Goal: Task Accomplishment & Management: Complete application form

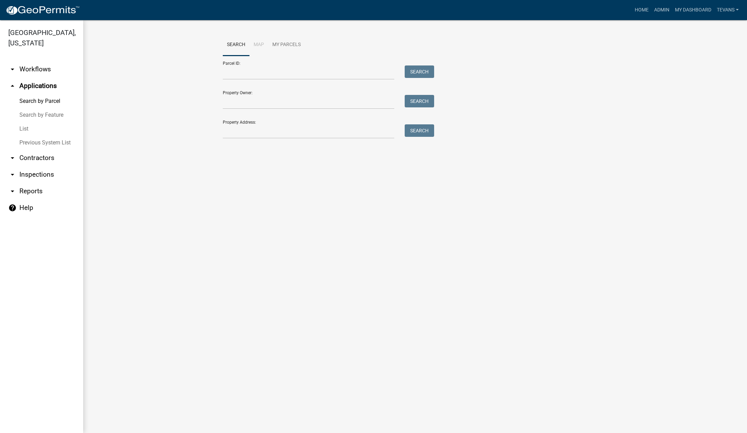
click at [30, 150] on link "arrow_drop_down Contractors" at bounding box center [41, 158] width 83 height 17
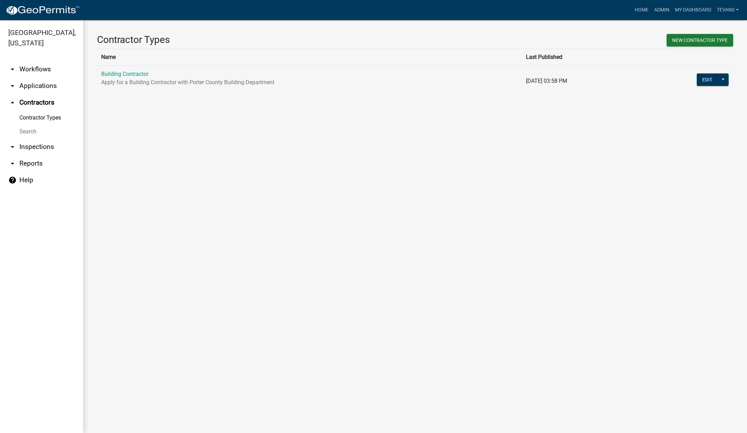
click at [32, 125] on link "Search" at bounding box center [41, 132] width 83 height 14
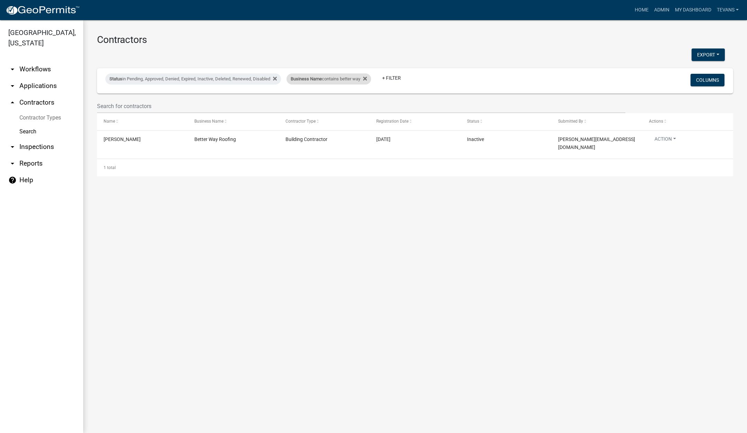
click at [306, 80] on span "Business Name" at bounding box center [306, 78] width 31 height 5
click at [341, 103] on input "better way" at bounding box center [333, 105] width 63 height 14
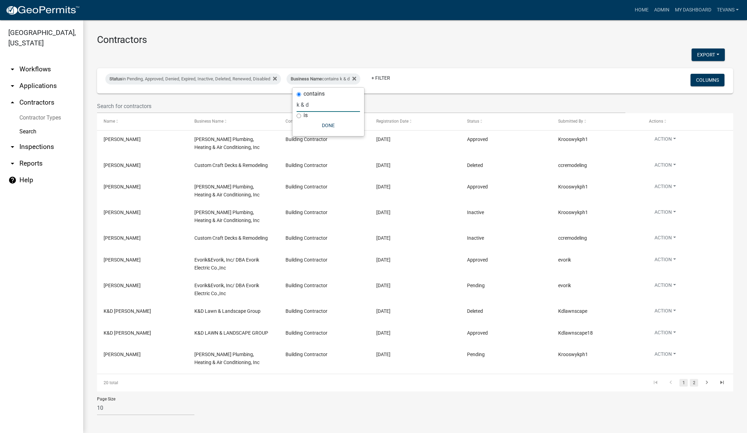
type input "k & d"
click at [690, 381] on link "2" at bounding box center [694, 383] width 8 height 8
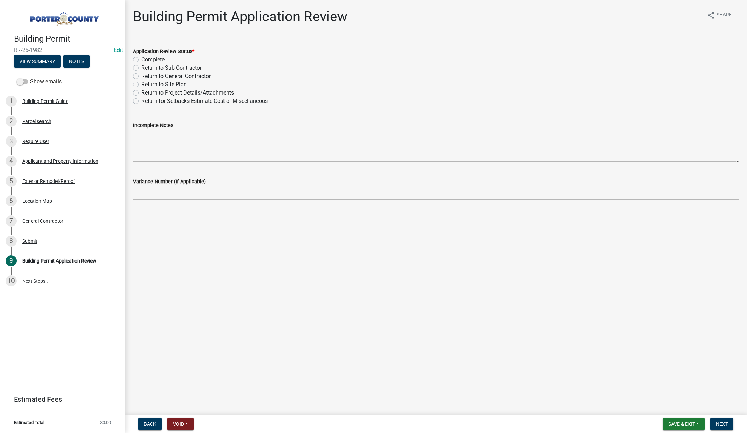
click at [141, 59] on label "Complete" at bounding box center [152, 59] width 23 height 8
click at [141, 59] on input "Complete" at bounding box center [143, 57] width 5 height 5
radio input "true"
click at [724, 425] on span "Next" at bounding box center [722, 424] width 12 height 6
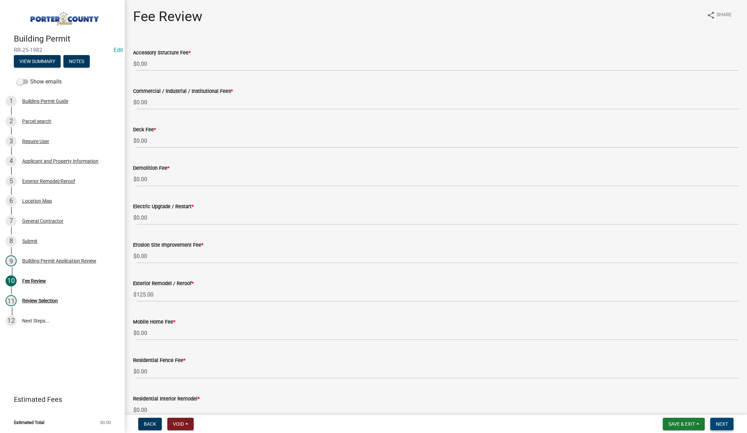
click at [720, 423] on span "Next" at bounding box center [722, 424] width 12 height 6
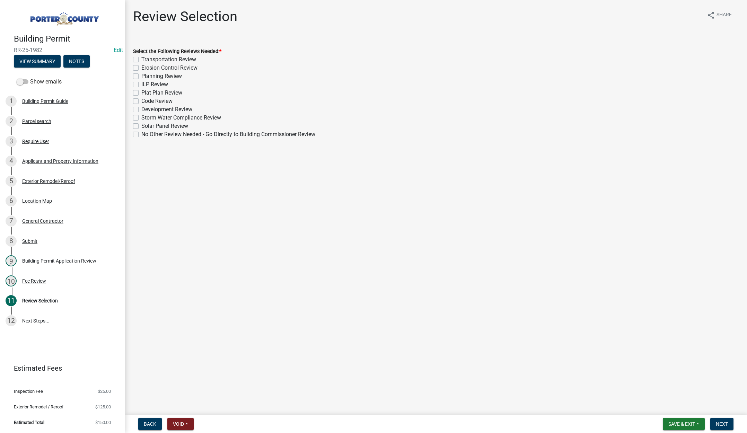
drag, startPoint x: 134, startPoint y: 133, endPoint x: 273, endPoint y: 221, distance: 164.4
click at [141, 133] on label "No Other Review Needed - Go Directly to Building Commissioner Review" at bounding box center [228, 134] width 174 height 8
click at [141, 133] on input "No Other Review Needed - Go Directly to Building Commissioner Review" at bounding box center [143, 132] width 5 height 5
checkbox input "true"
checkbox input "false"
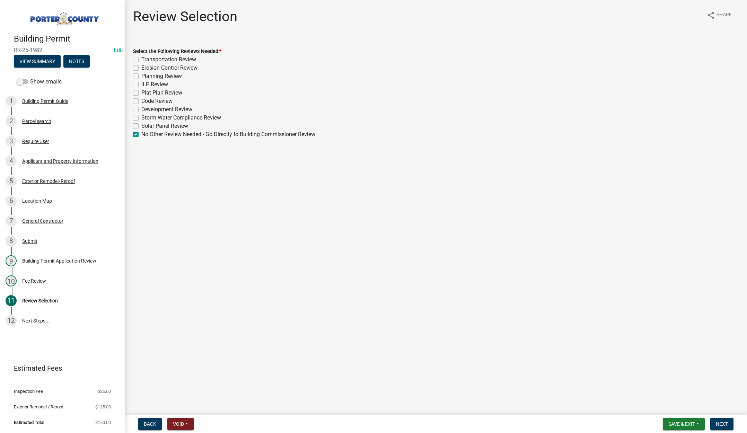
checkbox input "false"
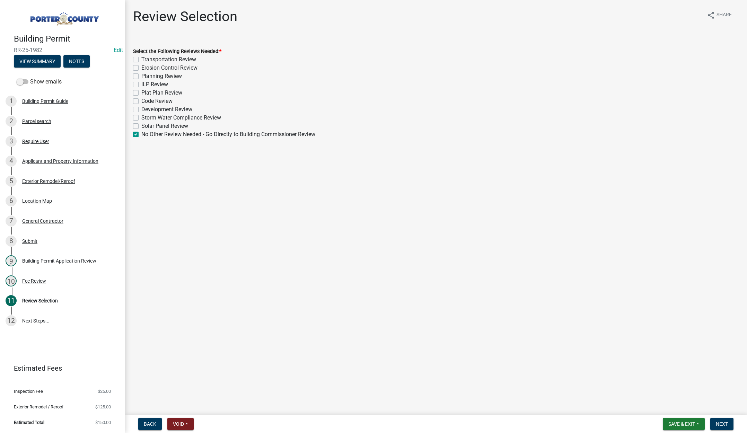
checkbox input "false"
checkbox input "true"
click at [725, 424] on span "Next" at bounding box center [722, 424] width 12 height 6
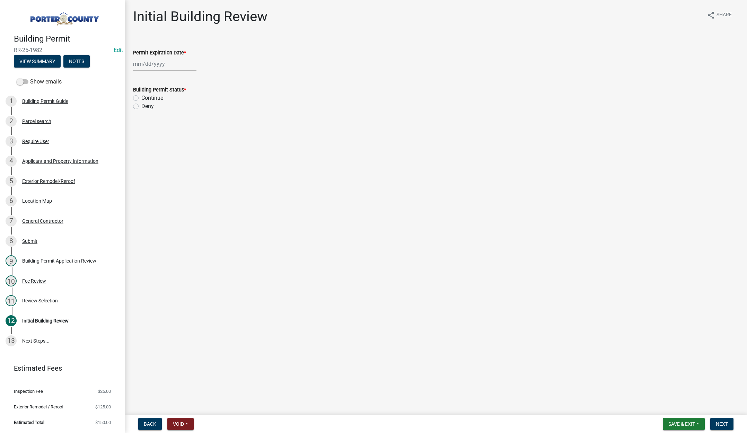
select select "10"
click at [167, 65] on div "Jan Feb Mar Apr May Jun Jul Aug Sep Oct Nov Dec 1525 1526 1527 1528 1529 1530 1…" at bounding box center [164, 64] width 63 height 14
click at [190, 78] on select "1525 1526 1527 1528 1529 1530 1531 1532 1533 1534 1535 1536 1537 1538 1539 1540…" at bounding box center [187, 78] width 25 height 10
select select "2026"
click at [175, 73] on select "1525 1526 1527 1528 1529 1530 1531 1532 1533 1534 1535 1536 1537 1538 1539 1540…" at bounding box center [187, 78] width 25 height 10
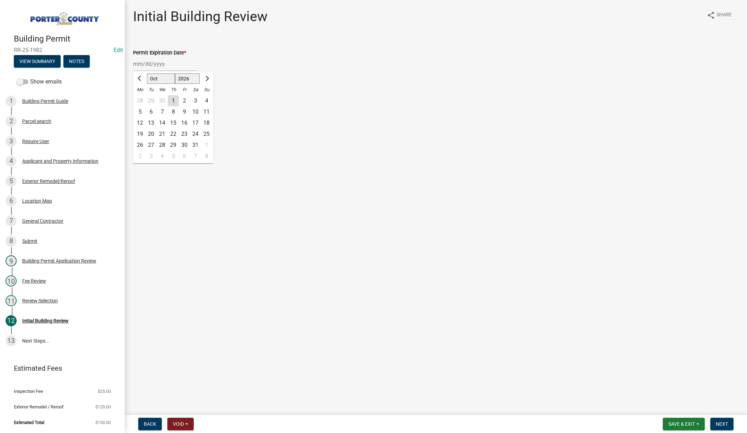
drag, startPoint x: 185, startPoint y: 109, endPoint x: 178, endPoint y: 105, distance: 8.4
click at [185, 109] on div "9" at bounding box center [184, 111] width 11 height 11
type input "10/09/2026"
drag, startPoint x: 134, startPoint y: 97, endPoint x: 292, endPoint y: 150, distance: 166.4
click at [141, 97] on label "Continue" at bounding box center [152, 98] width 22 height 8
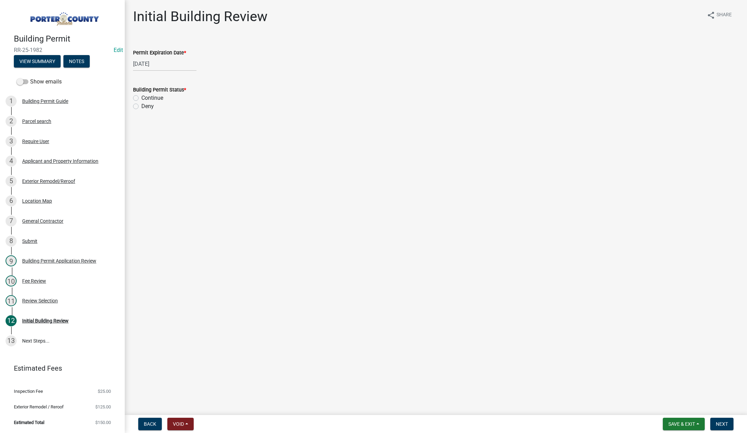
click at [141, 97] on input "Continue" at bounding box center [143, 96] width 5 height 5
radio input "true"
click at [722, 423] on span "Next" at bounding box center [722, 424] width 12 height 6
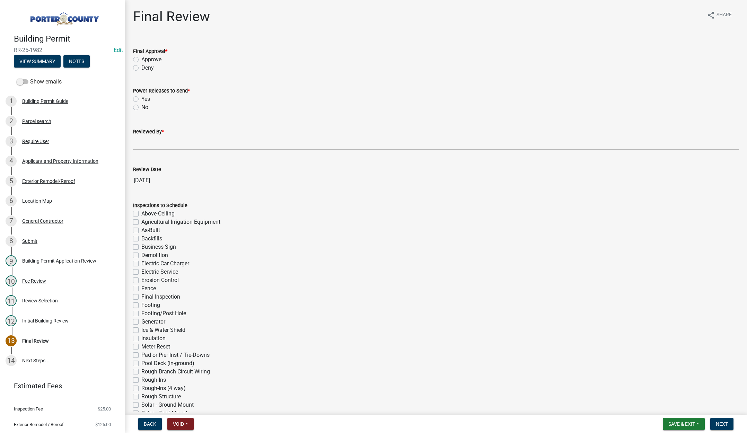
click at [141, 59] on label "Approve" at bounding box center [151, 59] width 20 height 8
click at [141, 59] on input "Approve" at bounding box center [143, 57] width 5 height 5
radio input "true"
click at [141, 108] on label "No" at bounding box center [144, 107] width 7 height 8
click at [141, 108] on input "No" at bounding box center [143, 105] width 5 height 5
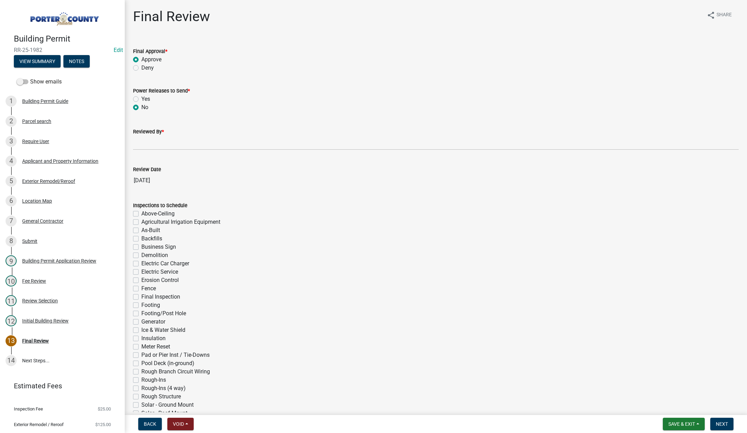
radio input "true"
click at [139, 144] on input "Reviewed By *" at bounding box center [435, 143] width 605 height 14
type input "Tami"
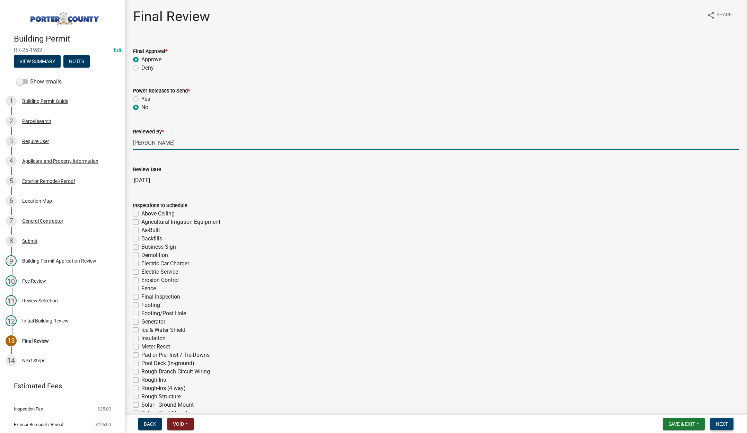
click at [720, 423] on span "Next" at bounding box center [722, 424] width 12 height 6
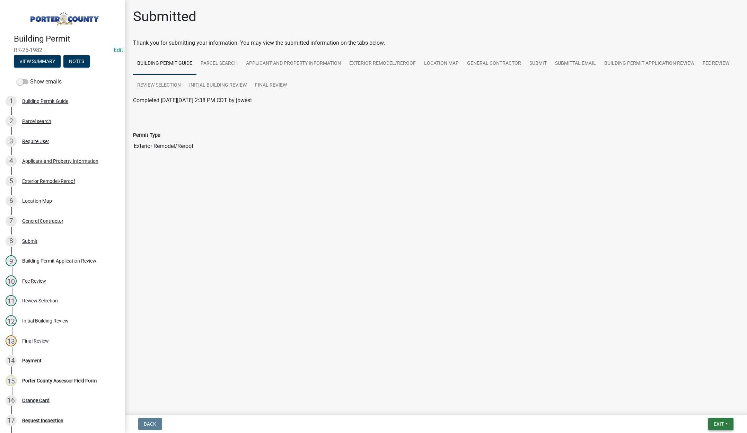
click at [716, 423] on span "Exit" at bounding box center [718, 424] width 10 height 6
click at [713, 409] on button "Save & Exit" at bounding box center [705, 406] width 55 height 17
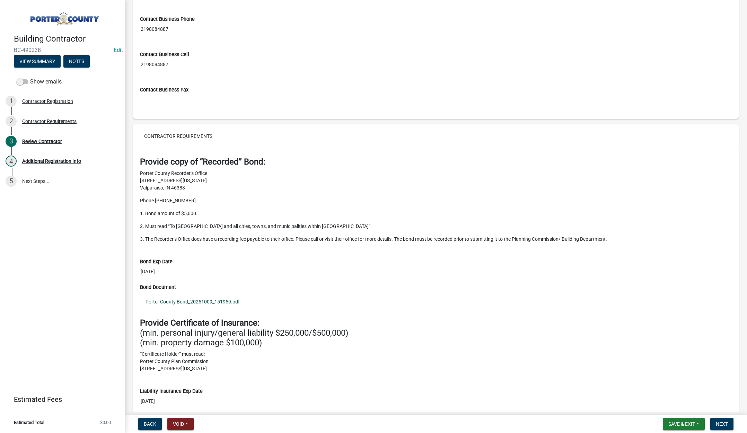
scroll to position [589, 0]
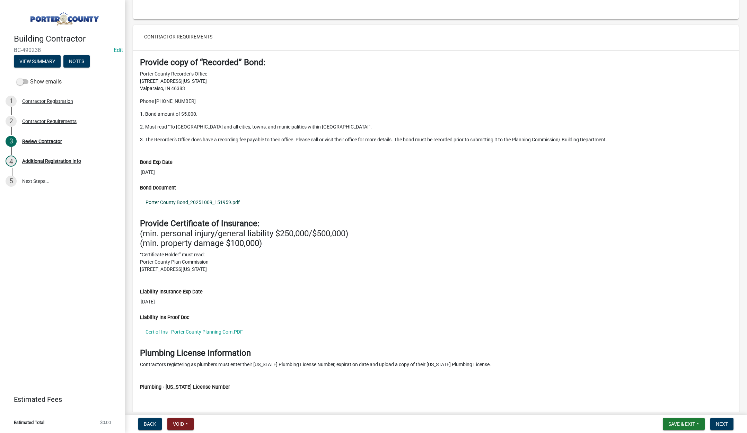
click at [210, 199] on link "Porter County Bond_20251009_151959.pdf" at bounding box center [436, 202] width 592 height 16
click at [231, 332] on link "Cert of Ins - Porter County Planning Com.PDF" at bounding box center [436, 332] width 592 height 16
click at [721, 425] on span "Next" at bounding box center [722, 424] width 12 height 6
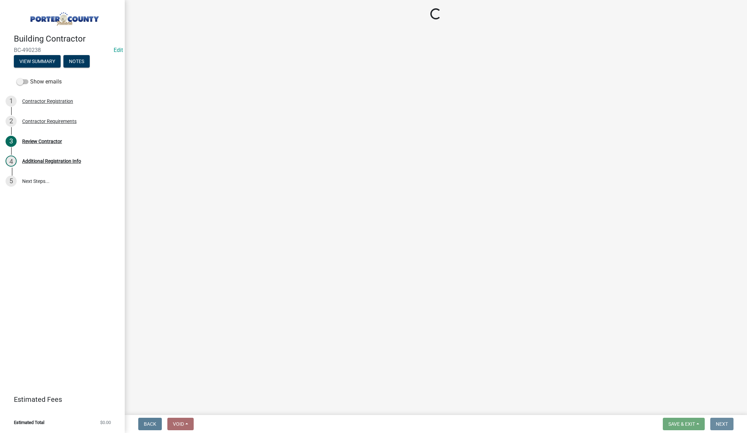
scroll to position [0, 0]
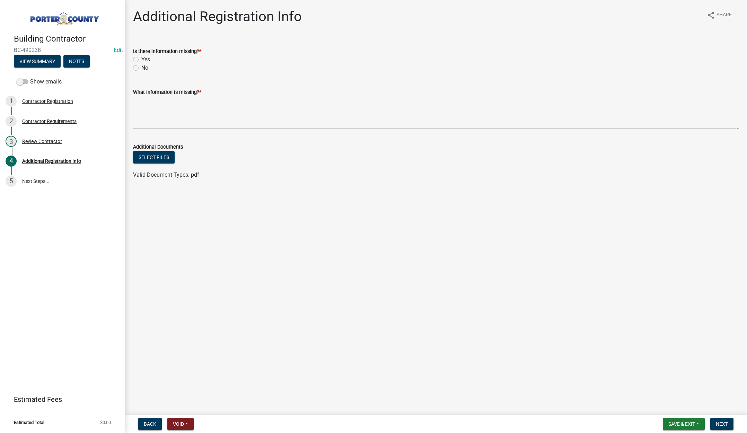
click at [141, 68] on label "No" at bounding box center [144, 68] width 7 height 8
click at [141, 68] on input "No" at bounding box center [143, 66] width 5 height 5
radio input "true"
click at [171, 110] on textarea "What information is missing? *" at bounding box center [435, 112] width 605 height 33
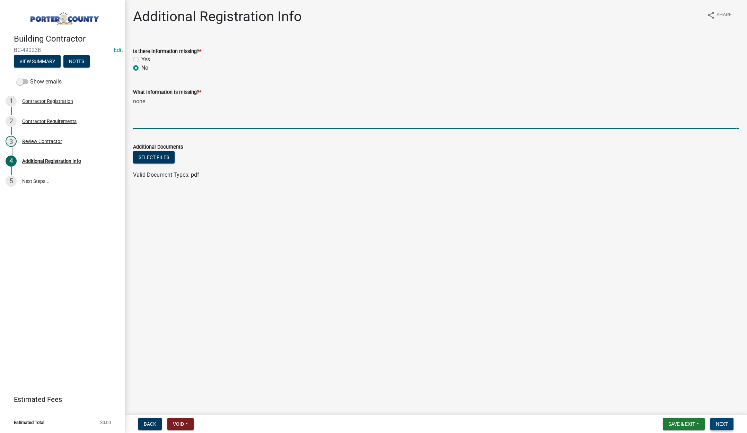
type textarea "none"
click at [727, 421] on span "Next" at bounding box center [722, 424] width 12 height 6
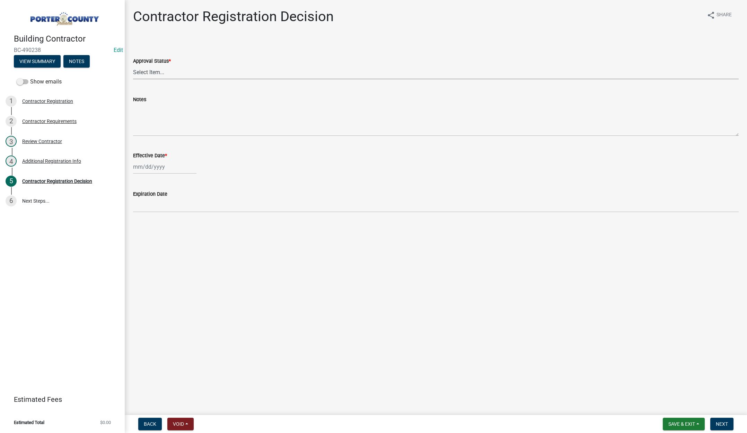
click at [152, 69] on select "Select Item... Approved Denied" at bounding box center [435, 72] width 605 height 14
click at [133, 65] on select "Select Item... Approved Denied" at bounding box center [435, 72] width 605 height 14
select select "4b86b809-39dd-4c68-9f3d-fdb3e7050482"
click at [173, 165] on div at bounding box center [164, 167] width 63 height 14
select select "10"
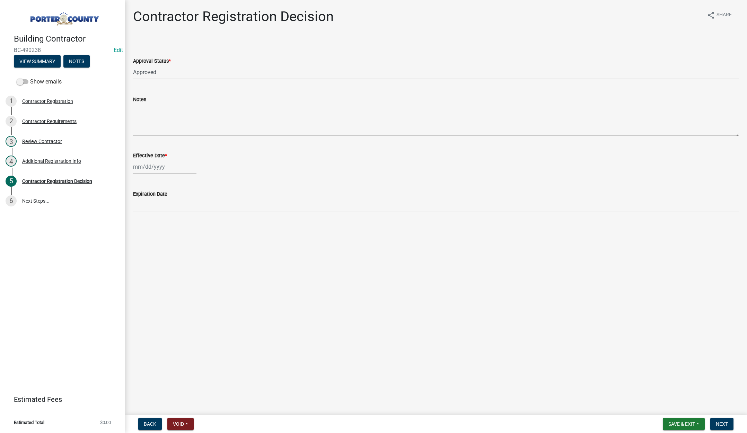
select select "2025"
click at [174, 213] on div "9" at bounding box center [173, 214] width 11 height 11
type input "10/09/2025"
click at [720, 422] on span "Next" at bounding box center [722, 424] width 12 height 6
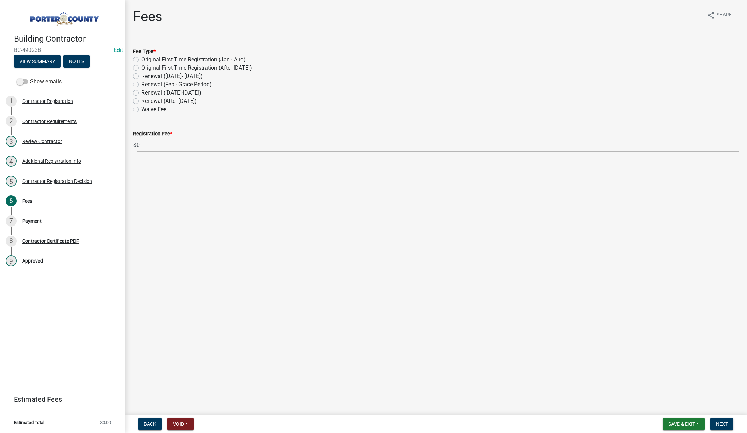
drag, startPoint x: 135, startPoint y: 102, endPoint x: 144, endPoint y: 107, distance: 10.4
click at [141, 102] on label "Renewal (After Sept 1)" at bounding box center [168, 101] width 55 height 8
click at [141, 101] on input "Renewal (After Sept 1)" at bounding box center [143, 99] width 5 height 5
radio input "true"
click at [723, 424] on span "Next" at bounding box center [722, 424] width 12 height 6
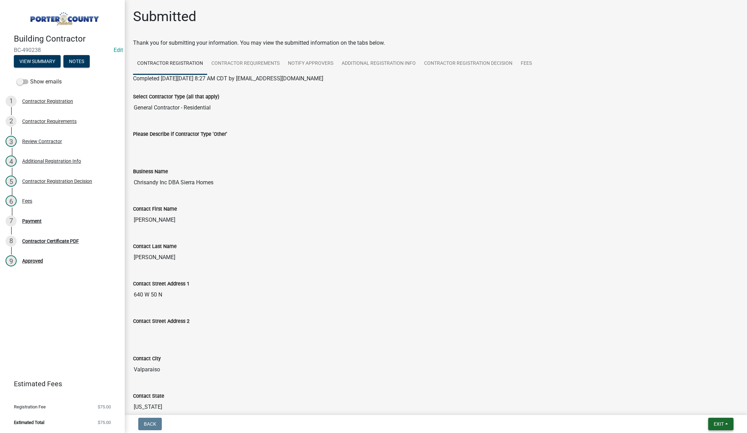
click at [713, 421] on span "Exit" at bounding box center [718, 424] width 10 height 6
click at [710, 410] on button "Save & Exit" at bounding box center [705, 406] width 55 height 17
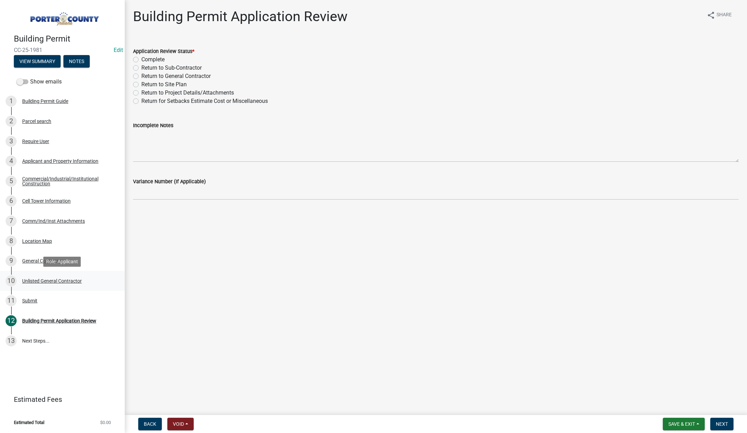
click at [59, 280] on div "Unlisted General Contractor" at bounding box center [52, 280] width 60 height 5
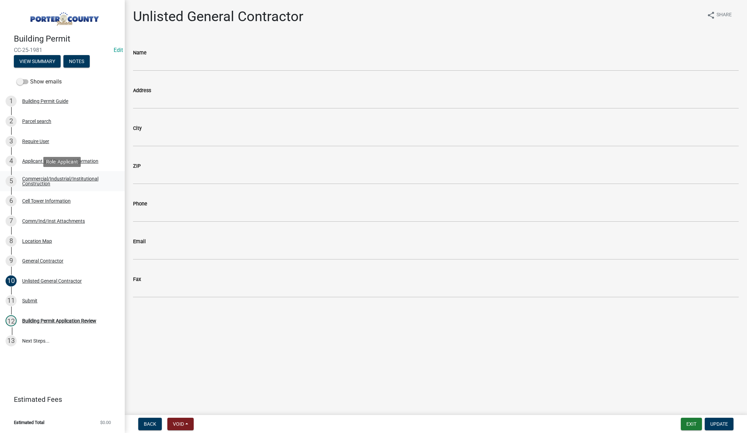
click at [41, 179] on div "Commercial/Industrial/Institutional Construction" at bounding box center [67, 181] width 91 height 10
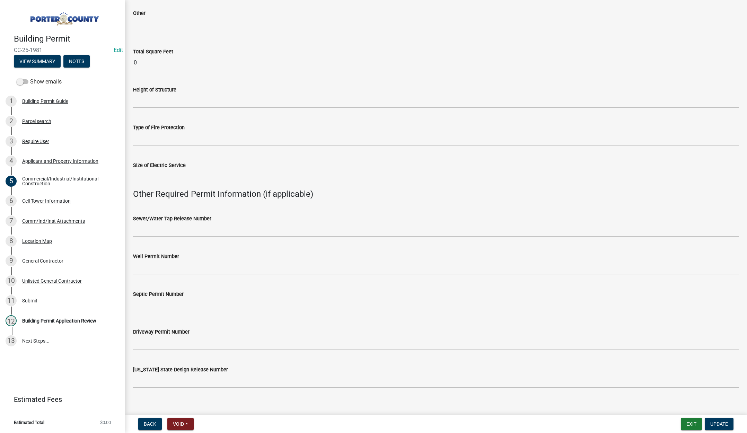
scroll to position [1170, 0]
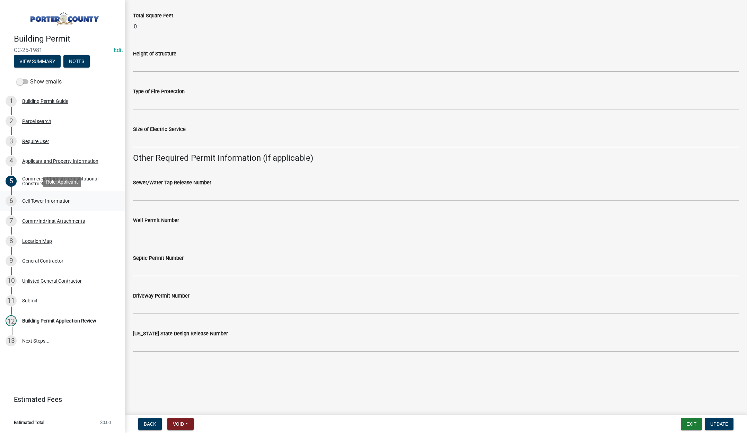
drag, startPoint x: 54, startPoint y: 201, endPoint x: 61, endPoint y: 199, distance: 7.7
click at [54, 201] on div "Cell Tower Information" at bounding box center [46, 200] width 48 height 5
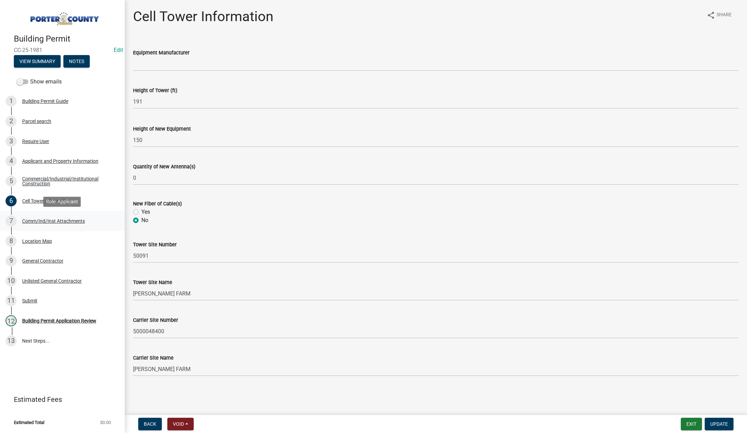
click at [64, 219] on div "Comm/Ind/Inst Attachments" at bounding box center [53, 221] width 63 height 5
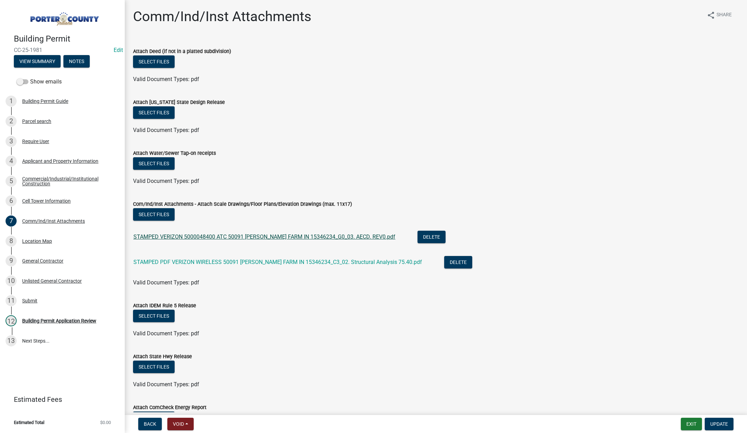
click at [314, 237] on link "STAMPED VERIZON 5000048400 ATC 50091 BUERGLER FARM IN 15346234_G0_03. AECD. REV…" at bounding box center [264, 236] width 262 height 7
click at [40, 176] on div "Commercial/Industrial/Institutional Construction" at bounding box center [67, 181] width 91 height 10
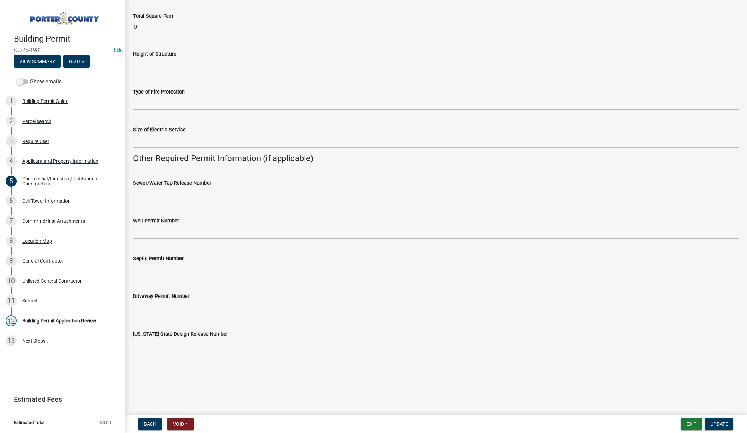
scroll to position [1170, 0]
click at [69, 319] on div "Building Permit Application Review" at bounding box center [59, 320] width 74 height 5
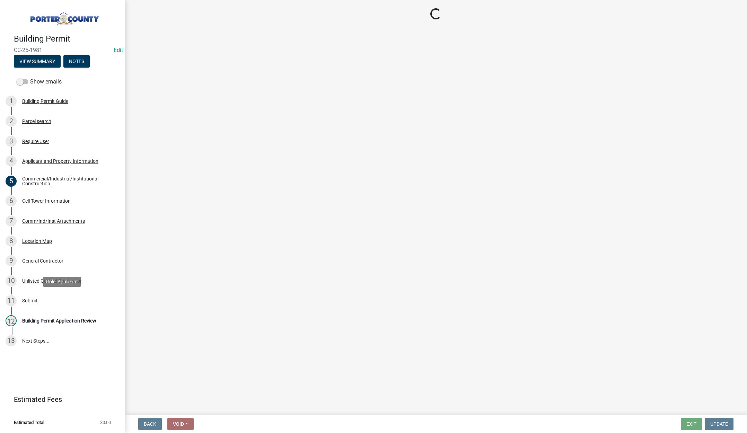
scroll to position [0, 0]
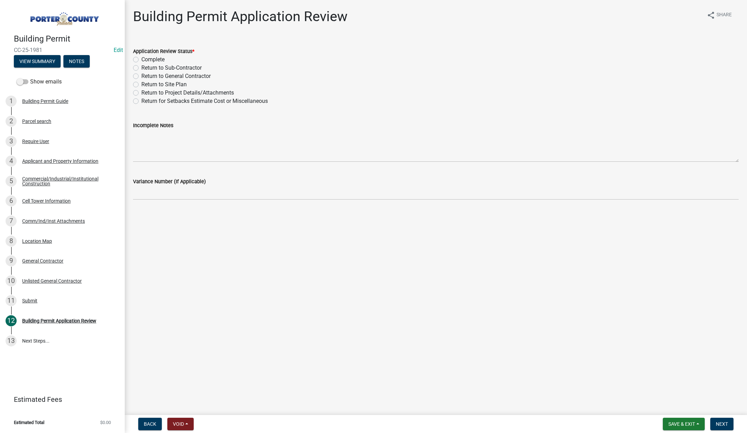
click at [141, 77] on label "Return to General Contractor" at bounding box center [175, 76] width 69 height 8
click at [141, 77] on input "Return to General Contractor" at bounding box center [143, 74] width 5 height 5
radio input "true"
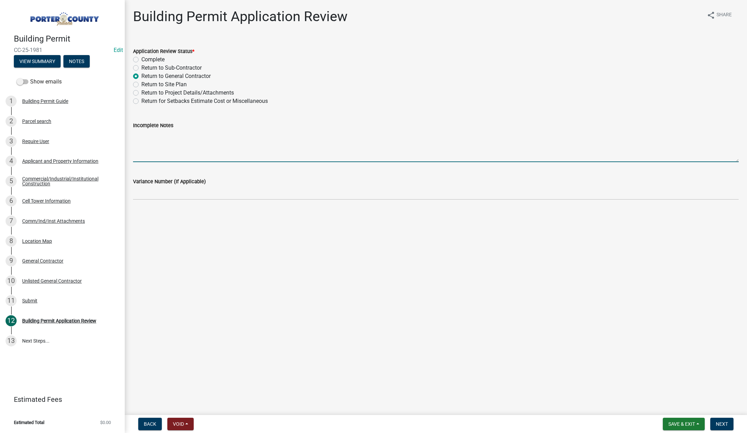
click at [178, 144] on textarea "Incomplete Notes" at bounding box center [435, 146] width 605 height 33
type textarea "Contractor needs to register before we can issue permits"
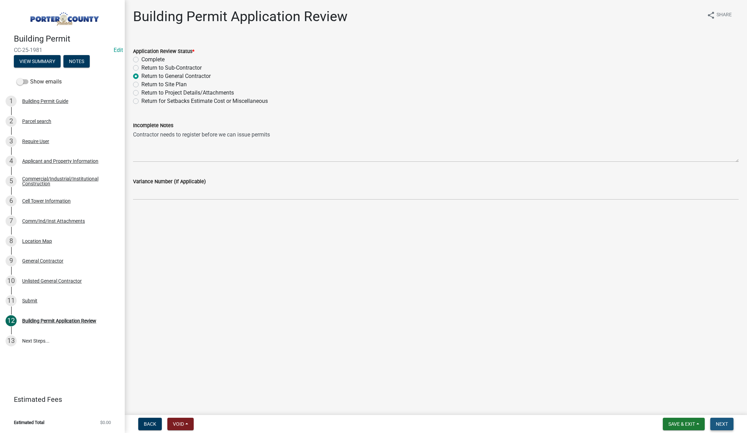
click at [721, 424] on span "Next" at bounding box center [722, 424] width 12 height 6
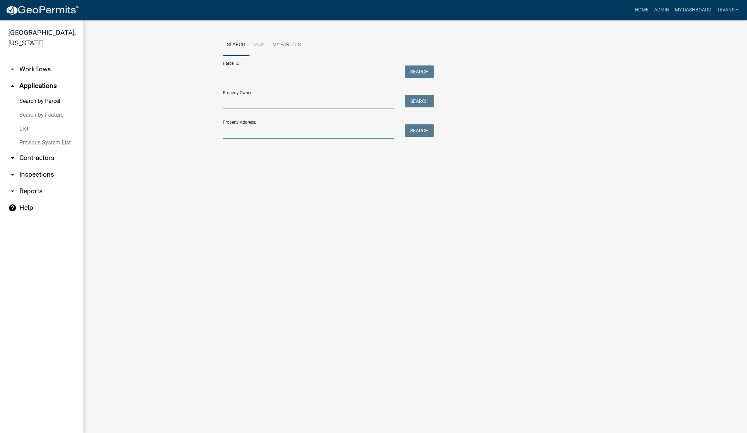
click at [248, 129] on input "Property Address:" at bounding box center [308, 131] width 171 height 14
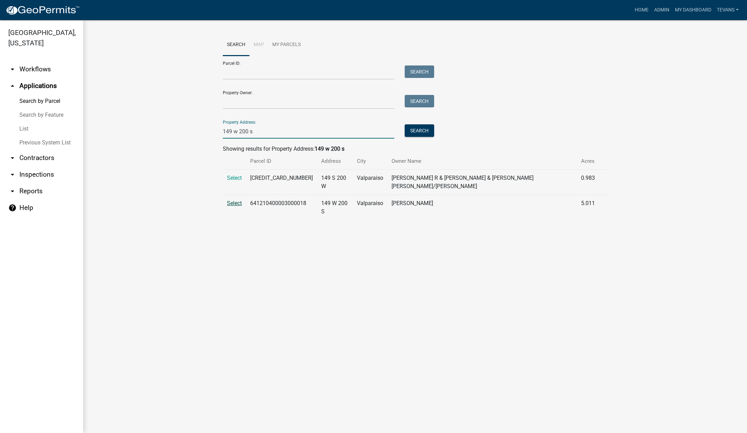
type input "149 w 200 s"
click at [238, 200] on span "Select" at bounding box center [234, 203] width 15 height 7
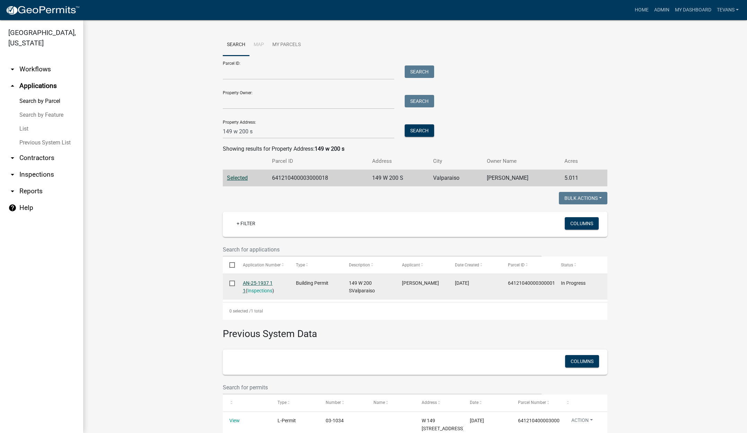
click at [253, 283] on link "AN-25-1937 1 1" at bounding box center [258, 287] width 30 height 14
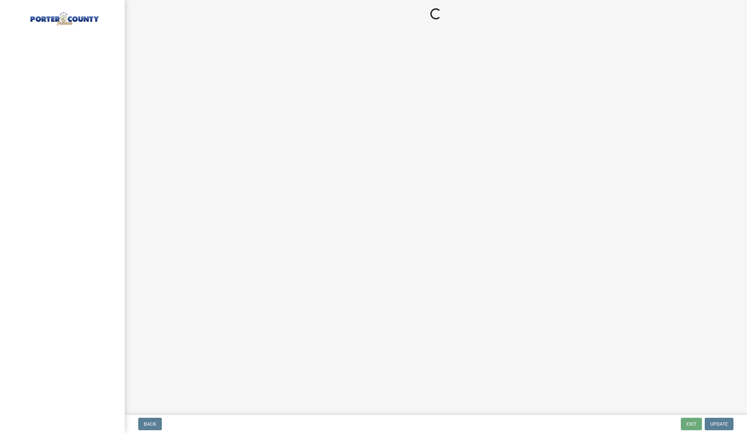
select select "3: 3"
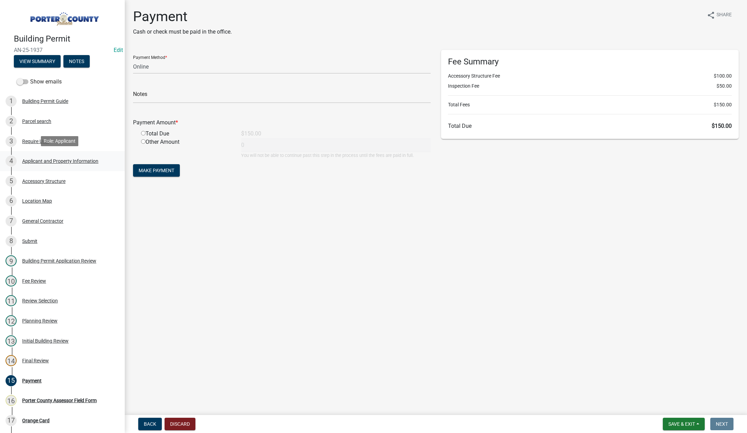
click at [49, 159] on div "Applicant and Property Information" at bounding box center [60, 161] width 76 height 5
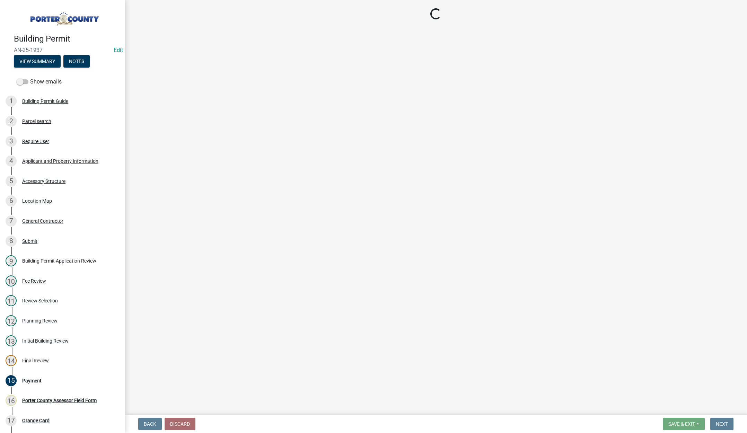
select select "eebc071e-620a-4db8-83e9-cb6b194c67e9"
select select "ea6751d4-6bf7-4a16-89ee-f7801ab82aa1"
select select "271bd504-2c49-4a3f-937e-0db1d3436bac"
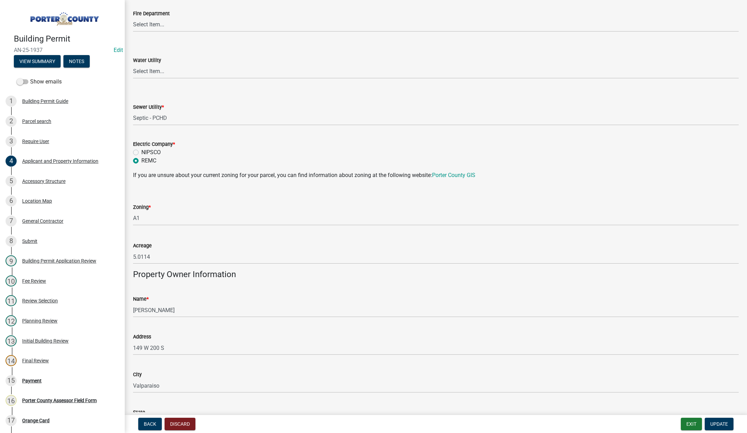
scroll to position [589, 0]
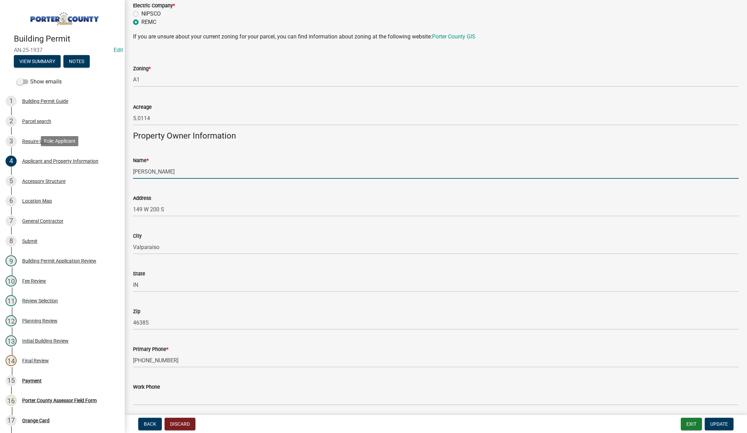
drag, startPoint x: 142, startPoint y: 170, endPoint x: 149, endPoint y: 168, distance: 7.5
click at [96, 170] on div "Building Permit AN-25-1937 Edit View Summary Notes Show emails 1 Building Permi…" at bounding box center [373, 216] width 747 height 433
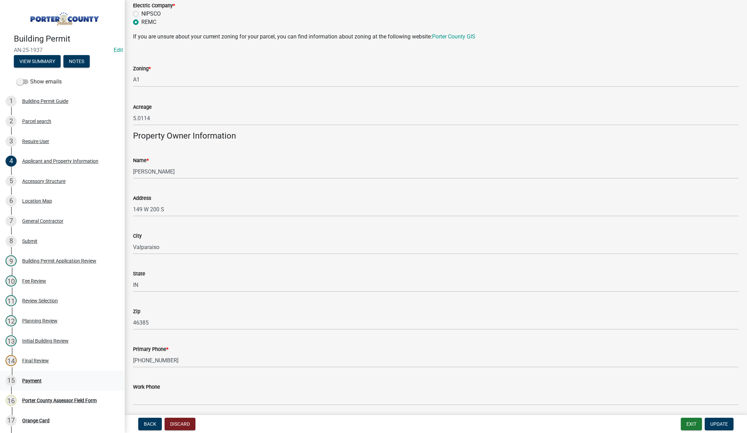
click at [26, 378] on div "Payment" at bounding box center [31, 380] width 19 height 5
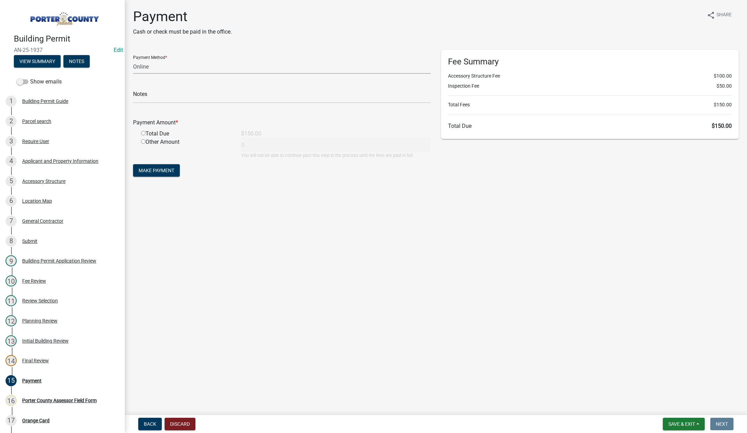
click at [146, 67] on select "Credit Card POS Check Cash Online" at bounding box center [281, 67] width 297 height 14
select select "2: 1"
click at [133, 60] on select "Credit Card POS Check Cash Online" at bounding box center [281, 67] width 297 height 14
click at [145, 94] on input "text" at bounding box center [281, 96] width 297 height 14
paste input "[PERSON_NAME]"
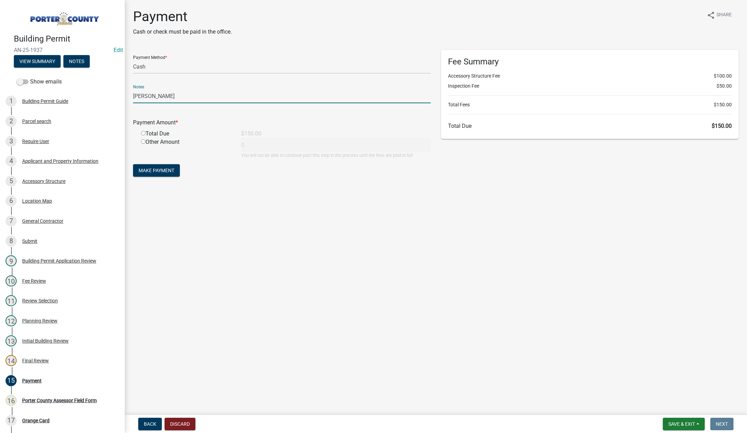
type input "[PERSON_NAME]"
drag, startPoint x: 142, startPoint y: 132, endPoint x: 145, endPoint y: 136, distance: 5.0
click at [142, 132] on input "radio" at bounding box center [143, 133] width 5 height 5
radio input "true"
type input "150"
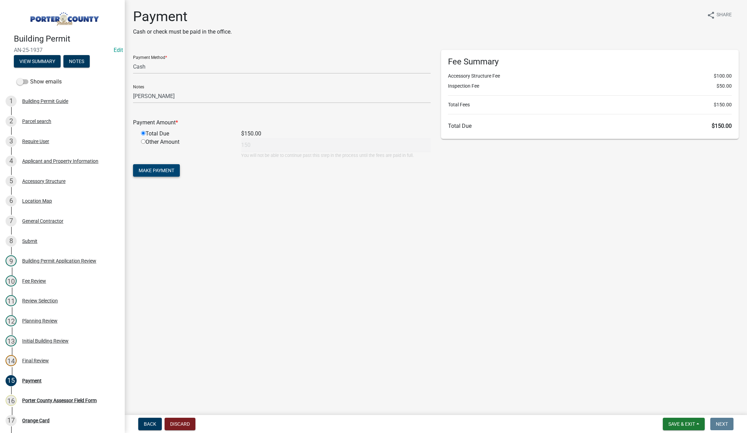
click at [157, 173] on span "Make Payment" at bounding box center [157, 171] width 36 height 6
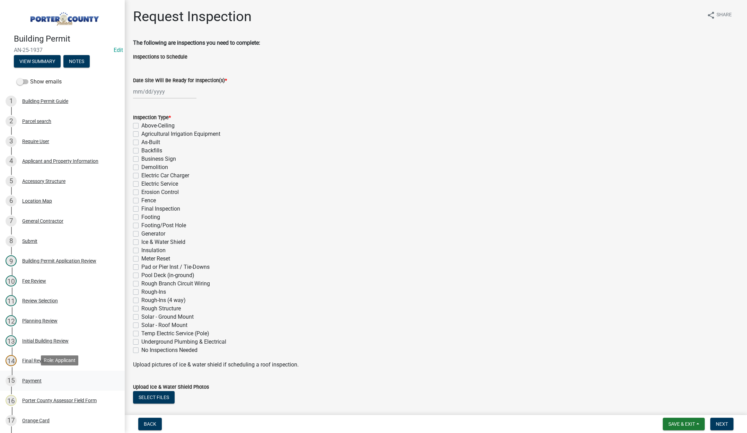
click at [29, 380] on div "Payment" at bounding box center [31, 380] width 19 height 5
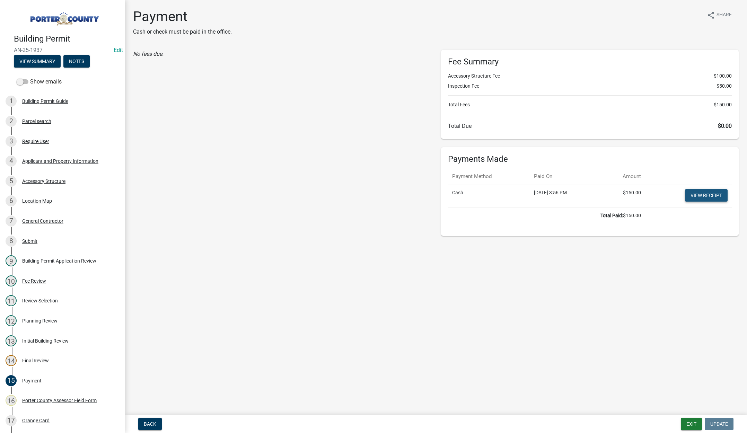
click at [718, 196] on link "View receipt" at bounding box center [706, 195] width 43 height 12
click at [34, 418] on div "Orange Card" at bounding box center [35, 420] width 27 height 5
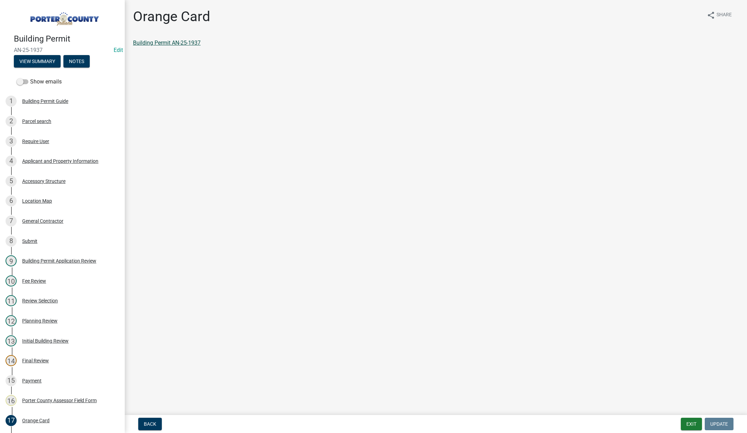
click at [151, 43] on link "Building Permit AN-25-1937" at bounding box center [167, 42] width 68 height 7
click at [693, 424] on button "Exit" at bounding box center [691, 424] width 21 height 12
